Goal: Task Accomplishment & Management: Use online tool/utility

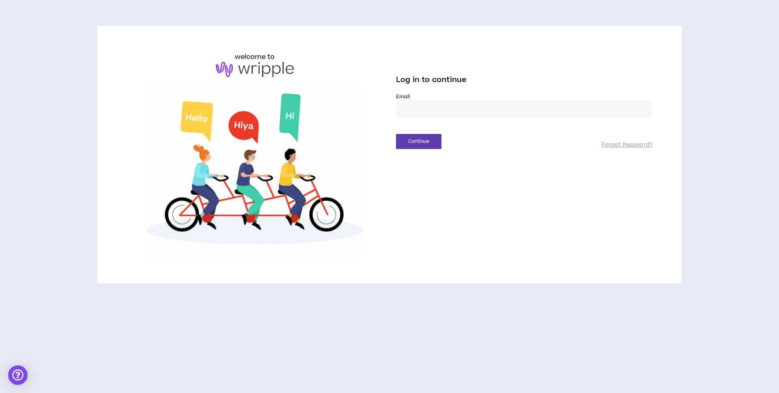
click at [461, 106] on input "email" at bounding box center [524, 108] width 256 height 17
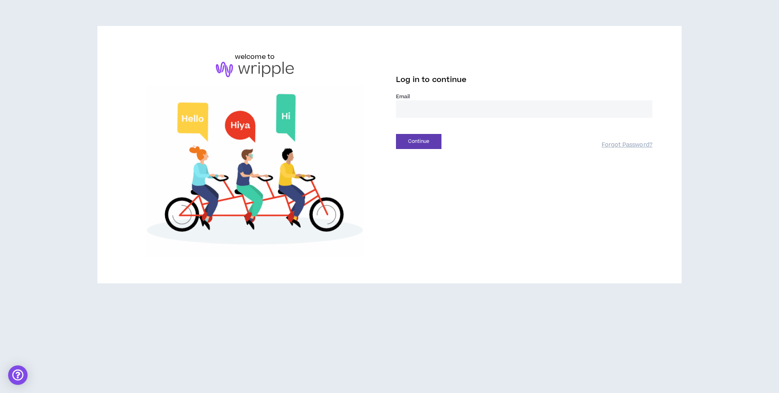
click at [461, 110] on input "email" at bounding box center [524, 108] width 256 height 17
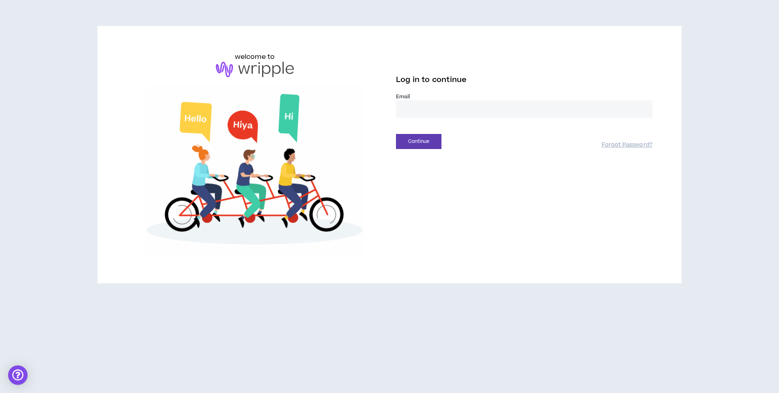
type input "**********"
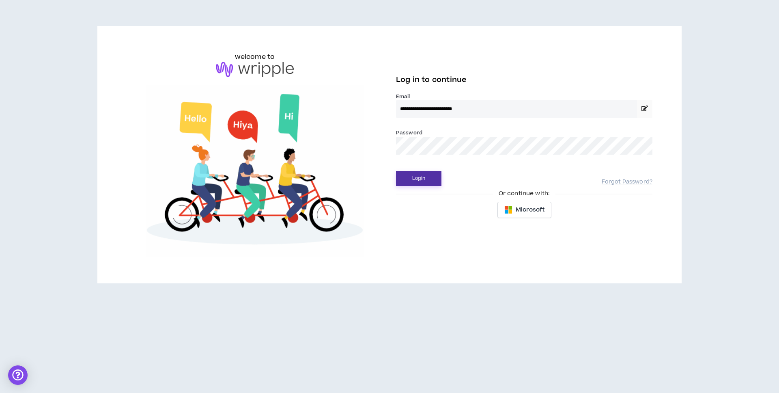
click at [414, 179] on button "Login" at bounding box center [418, 178] width 45 height 15
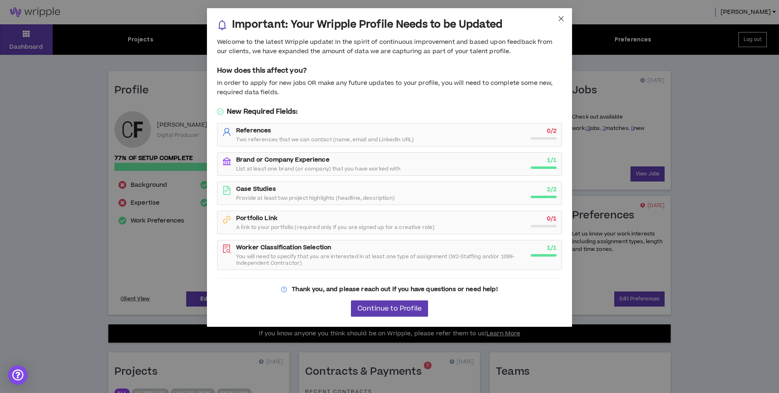
click at [559, 17] on icon "close" at bounding box center [561, 18] width 6 height 6
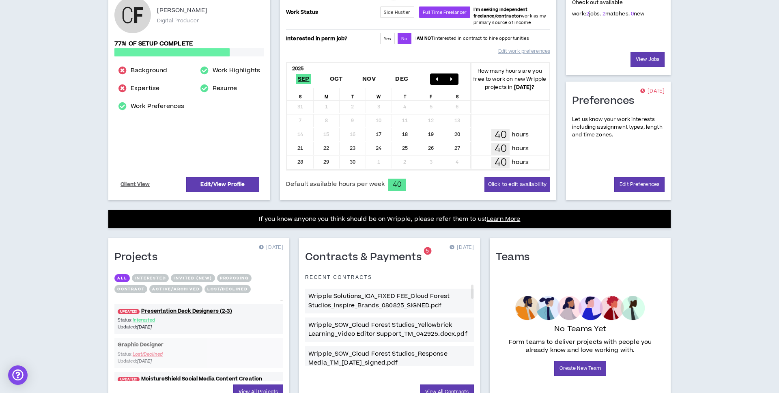
scroll to position [155, 0]
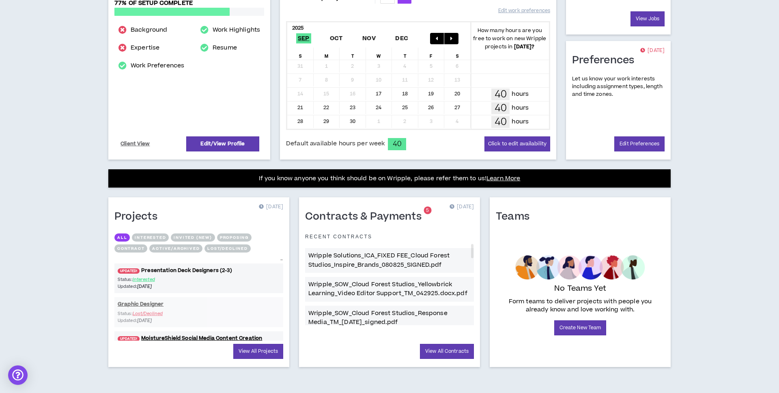
click at [155, 268] on link "UPDATED! Presentation Deck Designers (2-3)" at bounding box center [198, 271] width 169 height 8
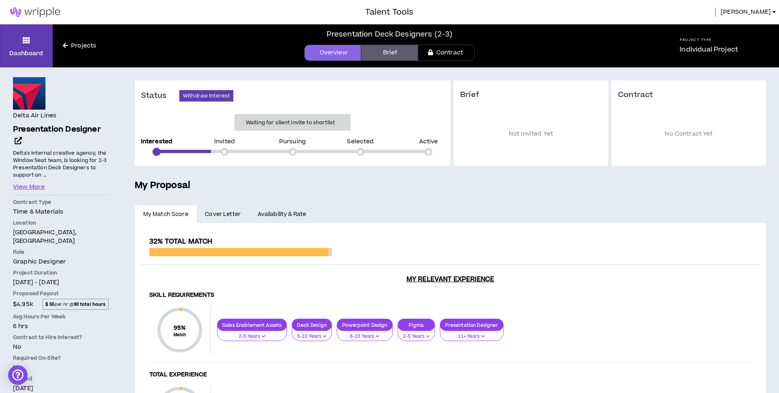
drag, startPoint x: 468, startPoint y: 97, endPoint x: 334, endPoint y: 62, distance: 138.4
click at [383, 52] on link "Brief" at bounding box center [389, 53] width 57 height 16
